Goal: Navigation & Orientation: Find specific page/section

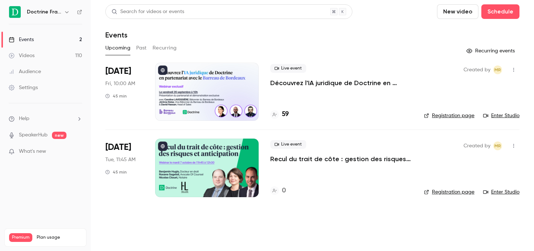
click at [64, 12] on button "button" at bounding box center [66, 12] width 9 height 9
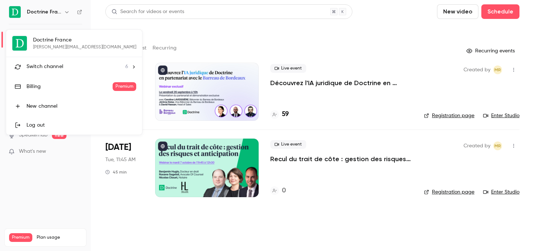
click at [52, 64] on span "Switch channel" at bounding box center [45, 67] width 37 height 8
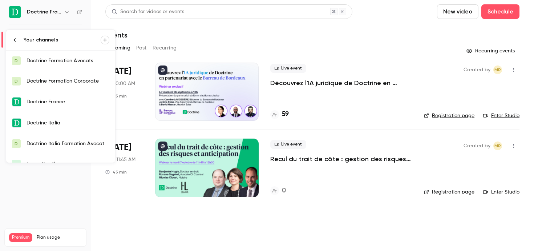
click at [57, 60] on div "Doctrine Formation Avocats" at bounding box center [68, 60] width 83 height 7
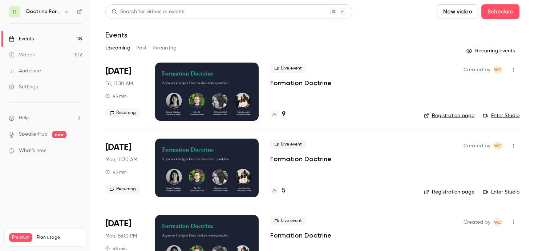
click at [59, 10] on h6 "Doctrine Formation Avocats" at bounding box center [43, 11] width 35 height 7
click at [66, 12] on icon "button" at bounding box center [67, 12] width 6 height 6
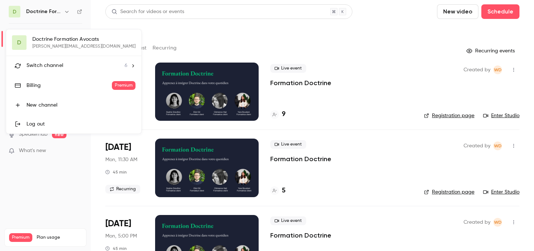
click at [58, 62] on span "Switch channel" at bounding box center [45, 66] width 37 height 8
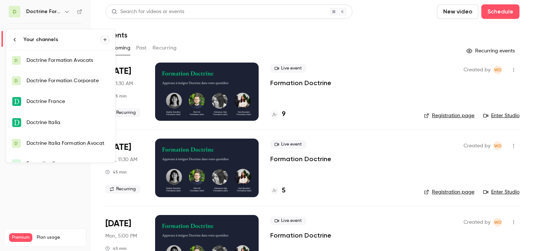
click at [63, 79] on div "Doctrine Formation Corporate" at bounding box center [68, 80] width 83 height 7
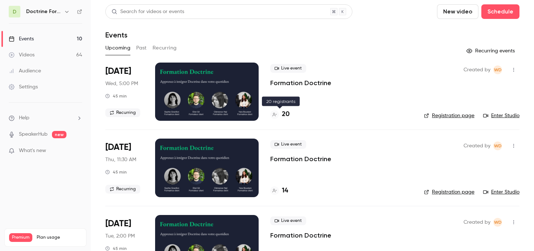
click at [286, 113] on h4 "20" at bounding box center [286, 114] width 8 height 10
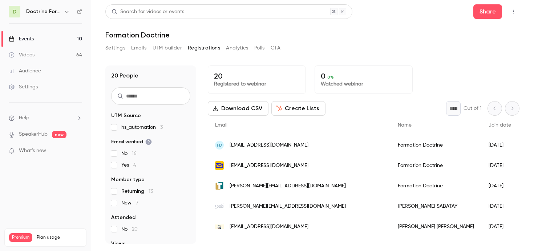
click at [158, 98] on input "text" at bounding box center [150, 95] width 79 height 17
type input "****"
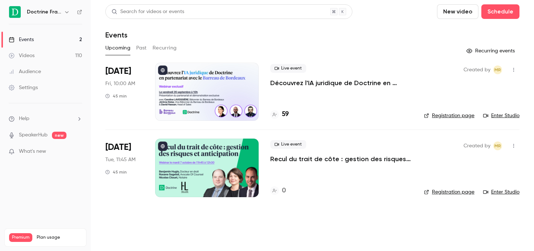
click at [65, 10] on icon "button" at bounding box center [67, 12] width 6 height 6
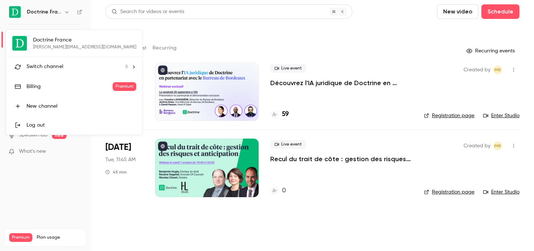
click at [56, 61] on li "Switch channel 6" at bounding box center [74, 66] width 136 height 19
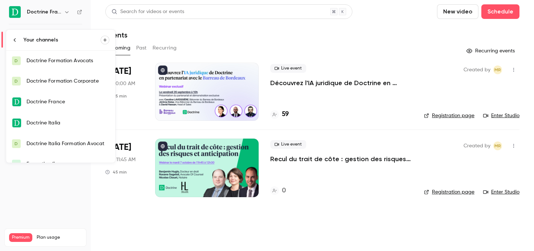
click at [62, 61] on div "Doctrine Formation Avocats" at bounding box center [68, 60] width 83 height 7
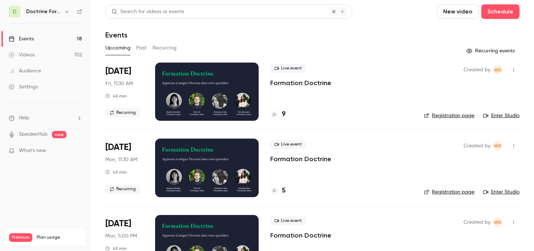
click at [66, 14] on icon "button" at bounding box center [67, 12] width 6 height 6
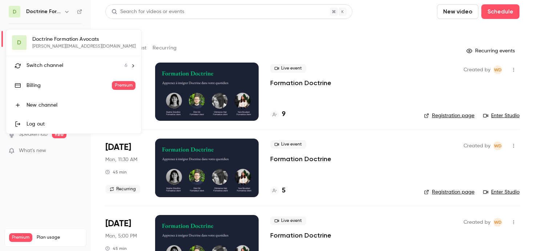
click at [60, 61] on li "Switch channel 6" at bounding box center [73, 65] width 135 height 19
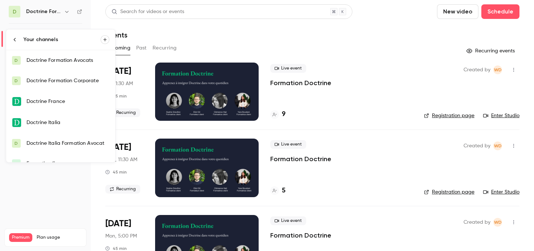
scroll to position [12, 0]
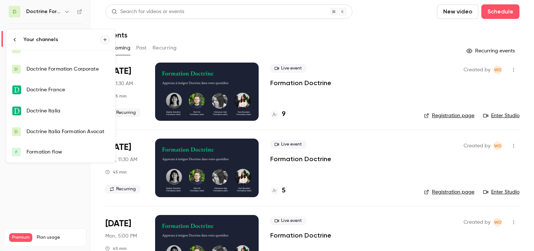
click at [58, 152] on div "Formation flow" at bounding box center [68, 151] width 83 height 7
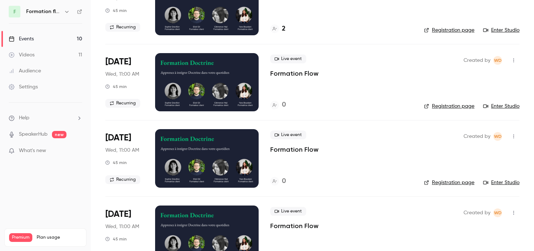
scroll to position [23, 0]
